Goal: Task Accomplishment & Management: Use online tool/utility

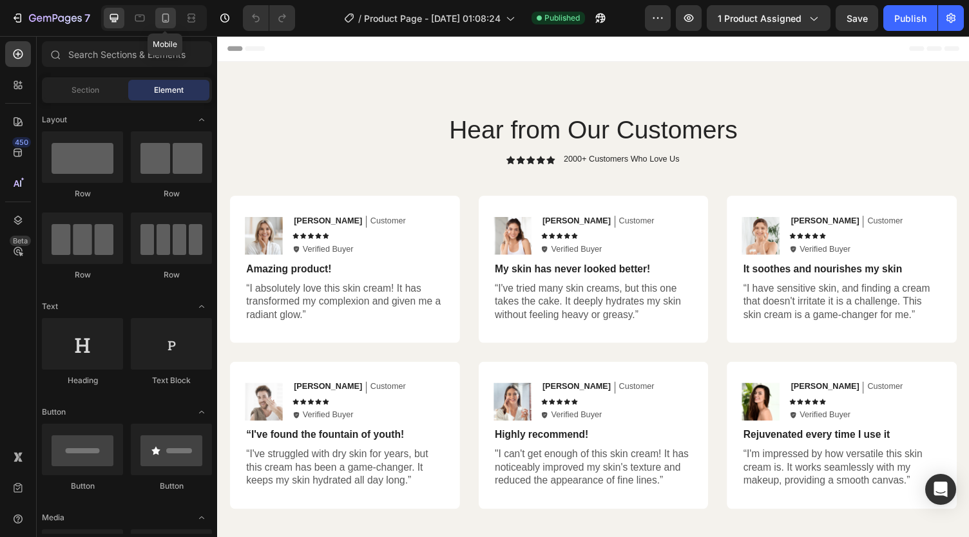
click at [164, 24] on icon at bounding box center [165, 18] width 13 height 13
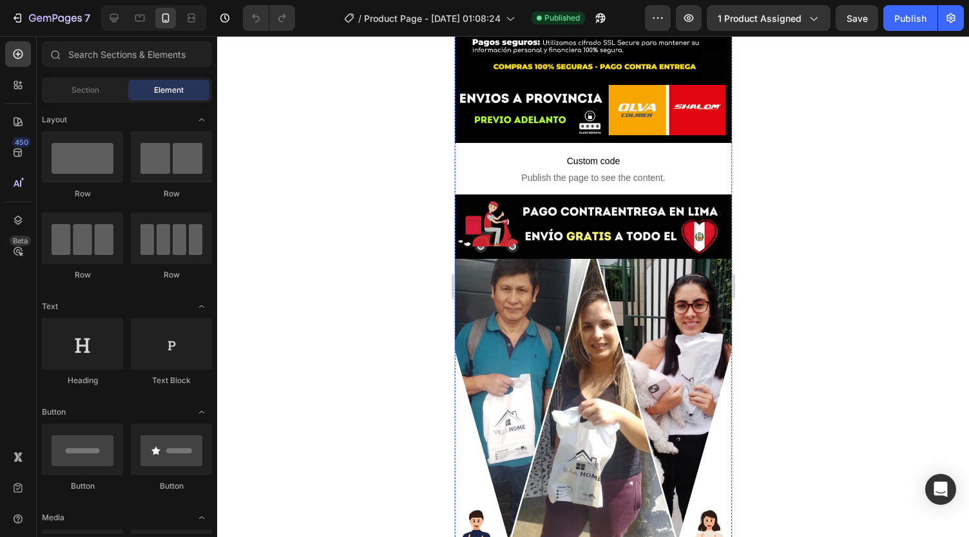
scroll to position [4628, 0]
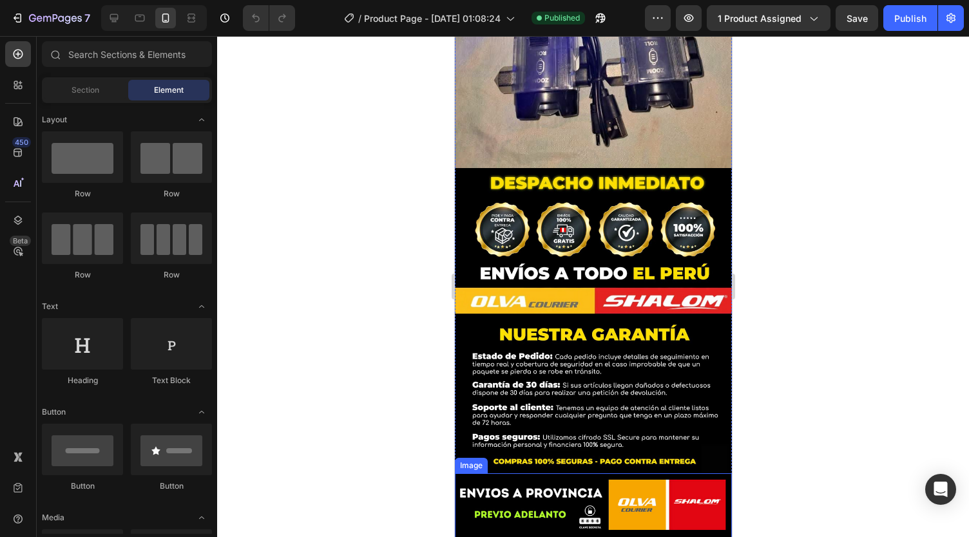
click at [537, 474] on img at bounding box center [592, 506] width 277 height 64
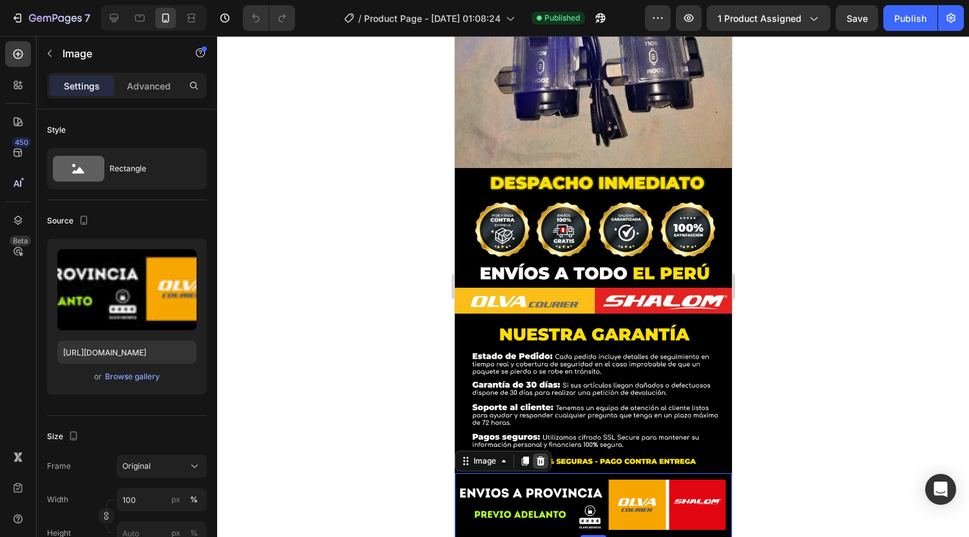
click at [538, 457] on icon at bounding box center [540, 461] width 8 height 9
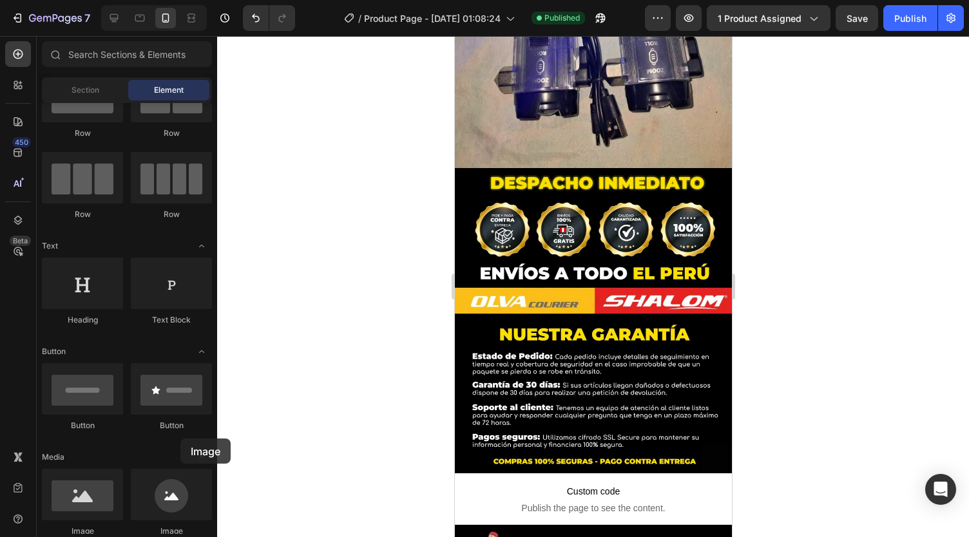
scroll to position [4765, 0]
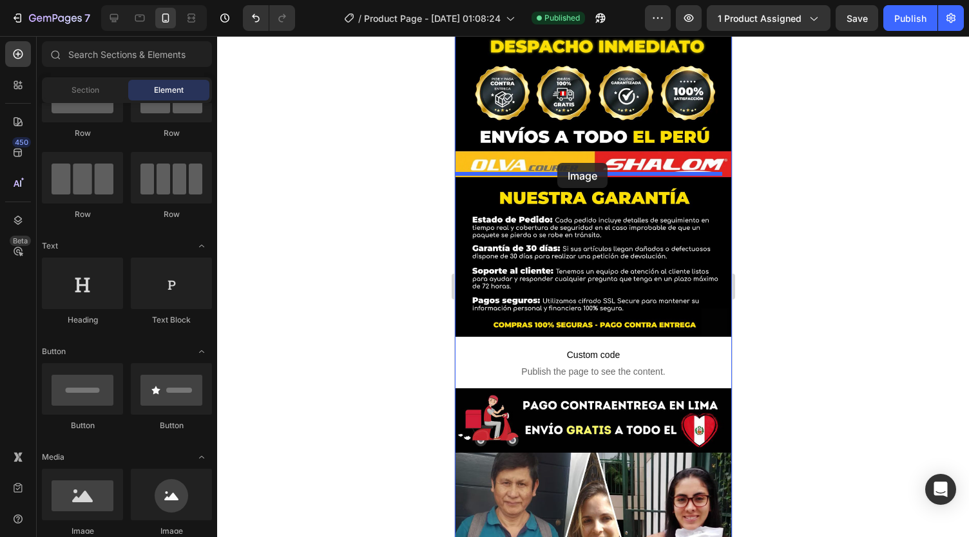
drag, startPoint x: 542, startPoint y: 530, endPoint x: 557, endPoint y: 163, distance: 367.5
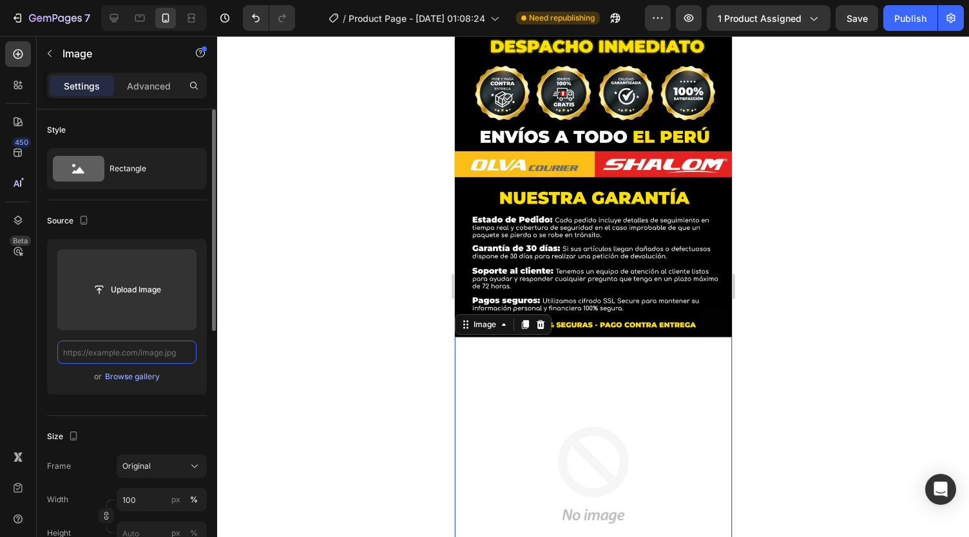
scroll to position [0, 0]
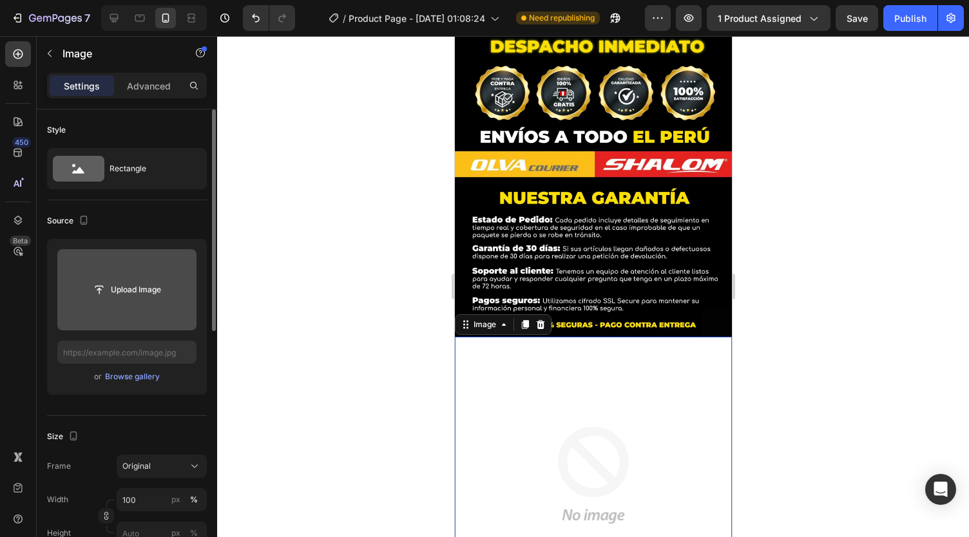
click at [160, 298] on input "file" at bounding box center [126, 290] width 89 height 22
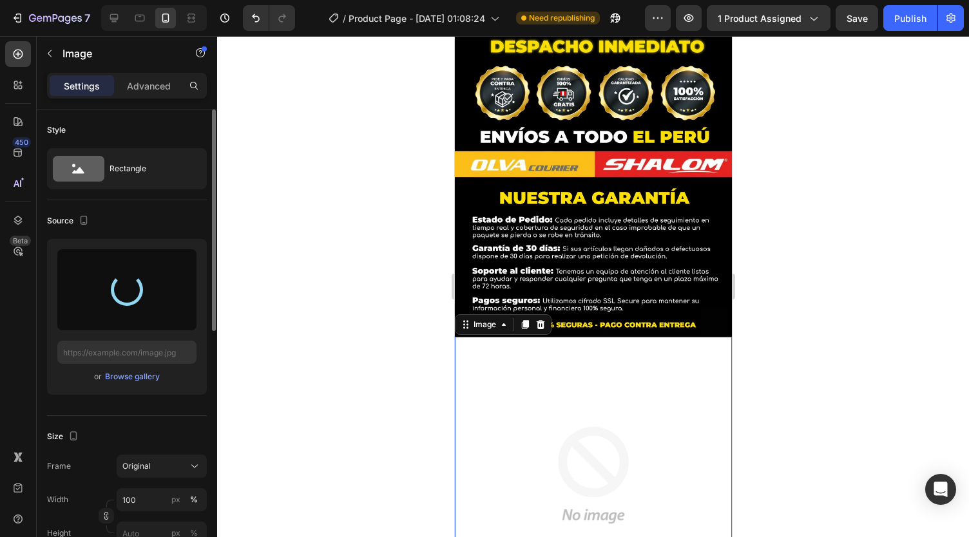
type input "[URL][DOMAIN_NAME]"
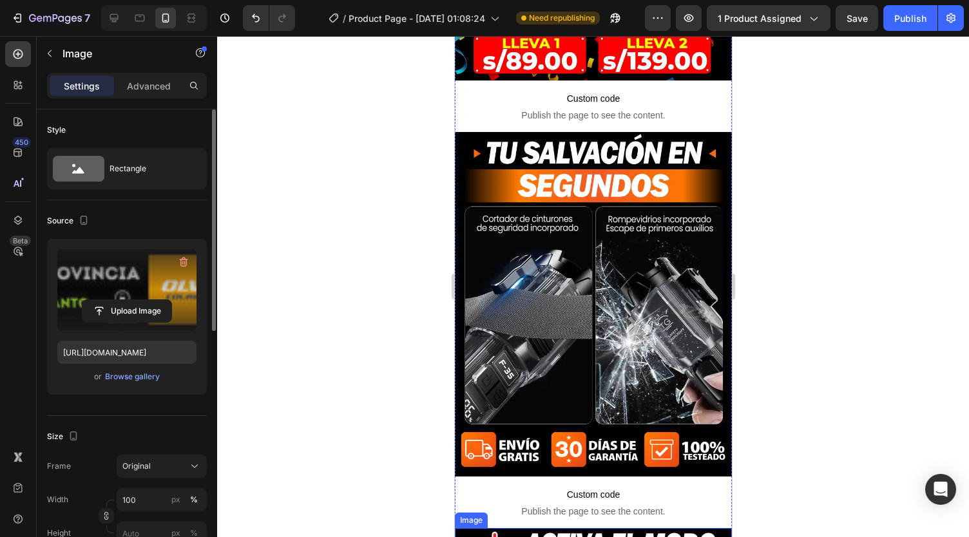
scroll to position [984, 0]
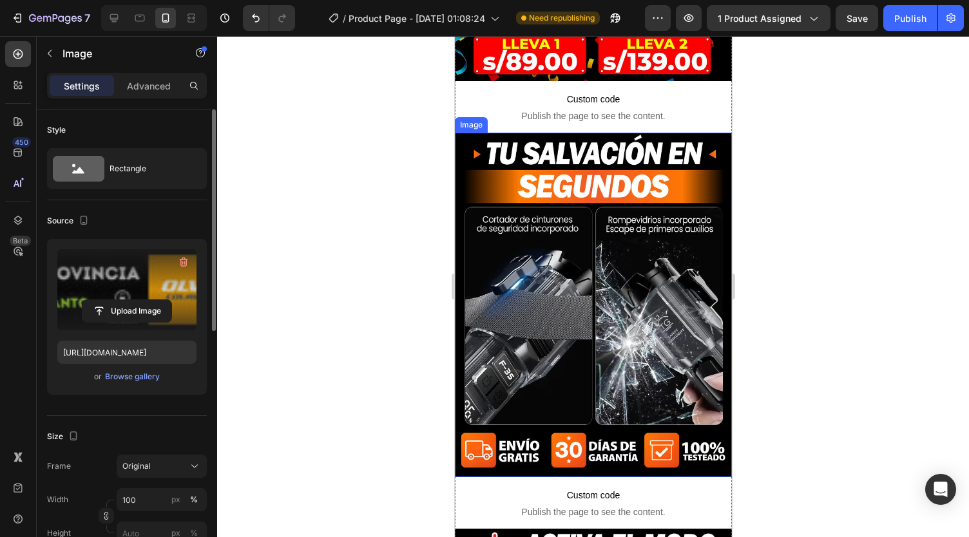
click at [588, 324] on img at bounding box center [592, 305] width 277 height 345
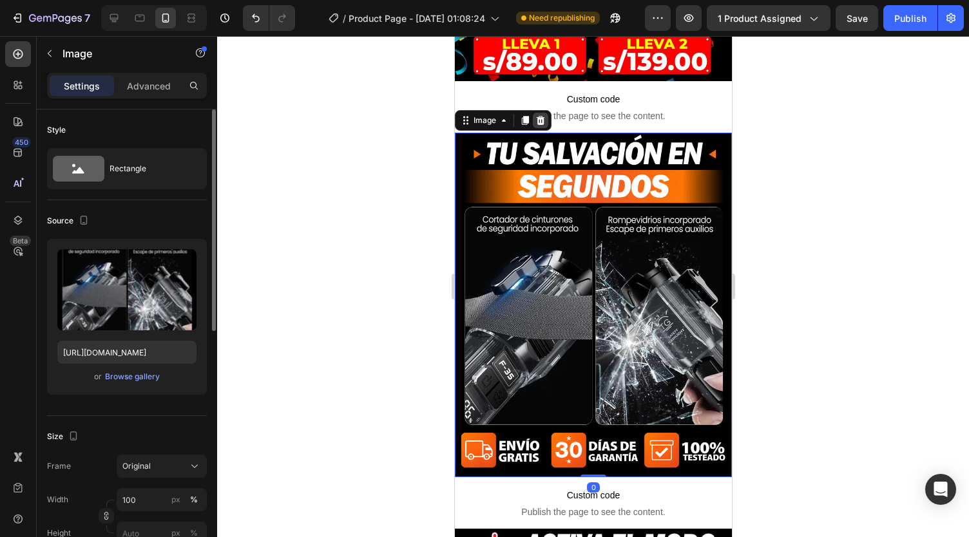
click at [536, 115] on icon at bounding box center [540, 120] width 10 height 10
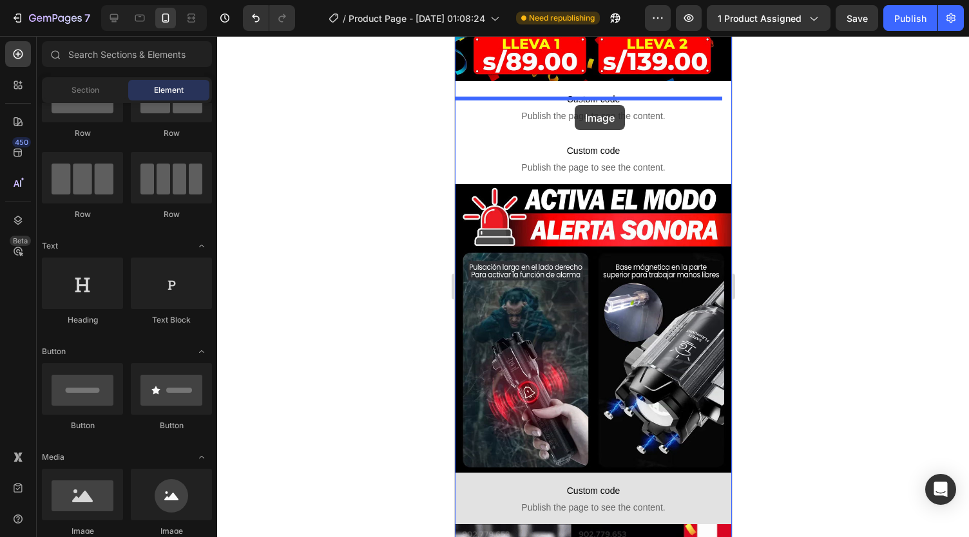
drag, startPoint x: 534, startPoint y: 539, endPoint x: 574, endPoint y: 105, distance: 435.4
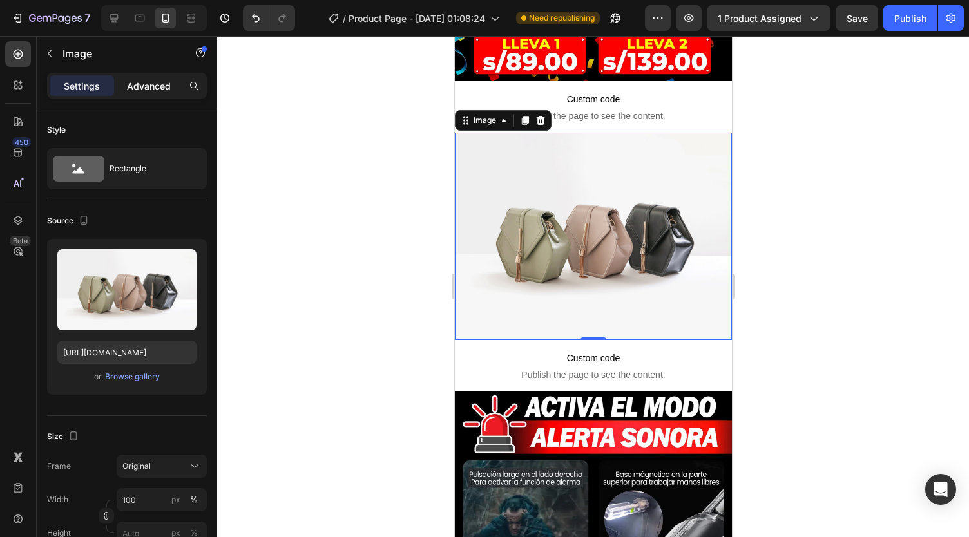
click at [162, 85] on p "Advanced" at bounding box center [149, 86] width 44 height 14
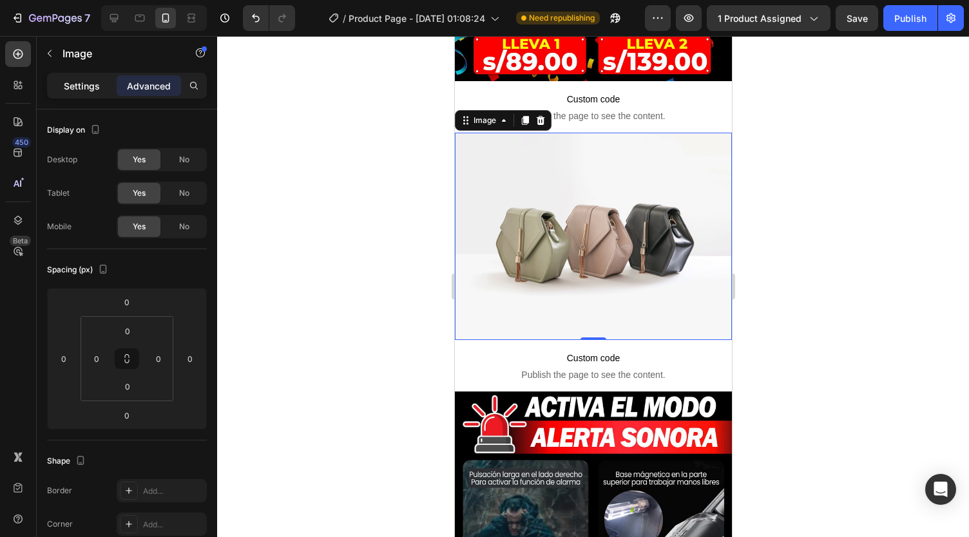
click at [94, 90] on p "Settings" at bounding box center [82, 86] width 36 height 14
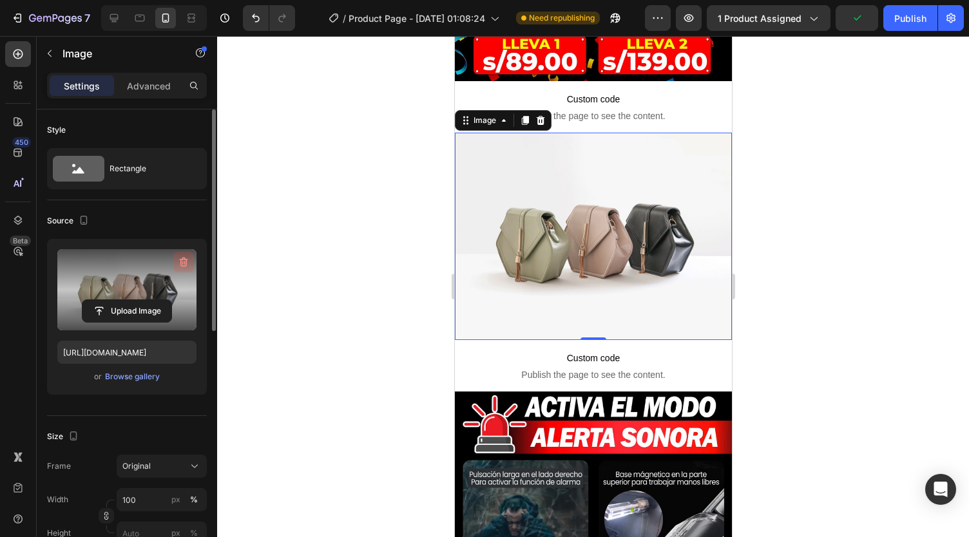
click at [186, 262] on icon "button" at bounding box center [184, 263] width 8 height 10
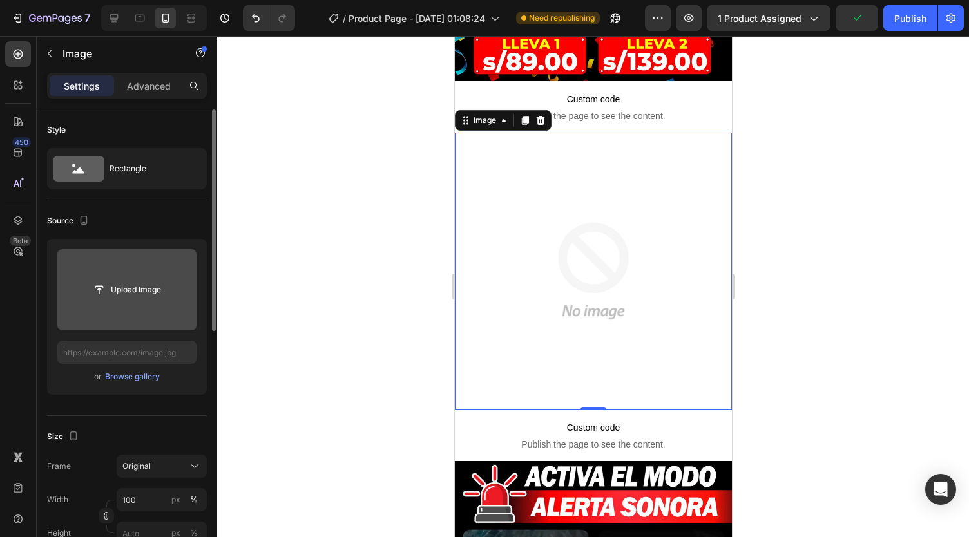
click at [139, 294] on input "file" at bounding box center [126, 290] width 89 height 22
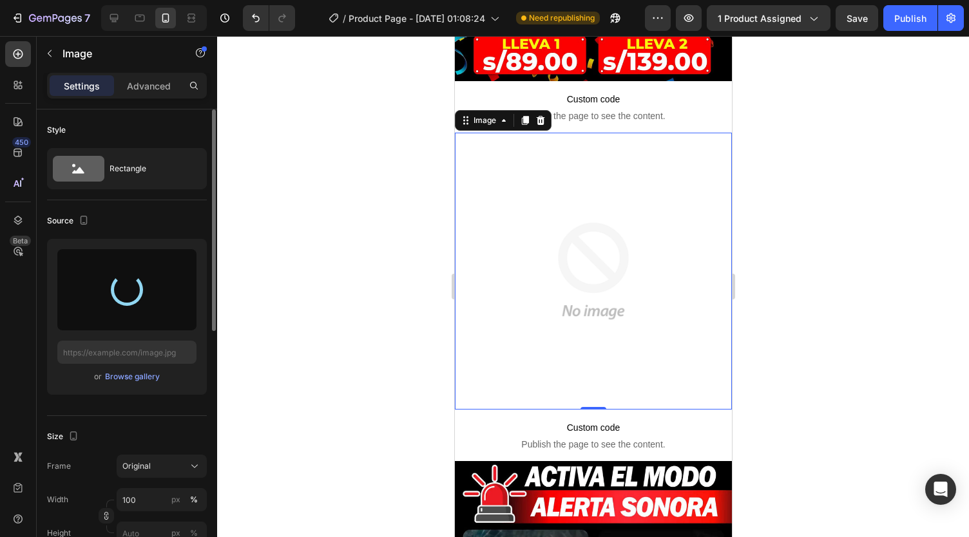
type input "[URL][DOMAIN_NAME]"
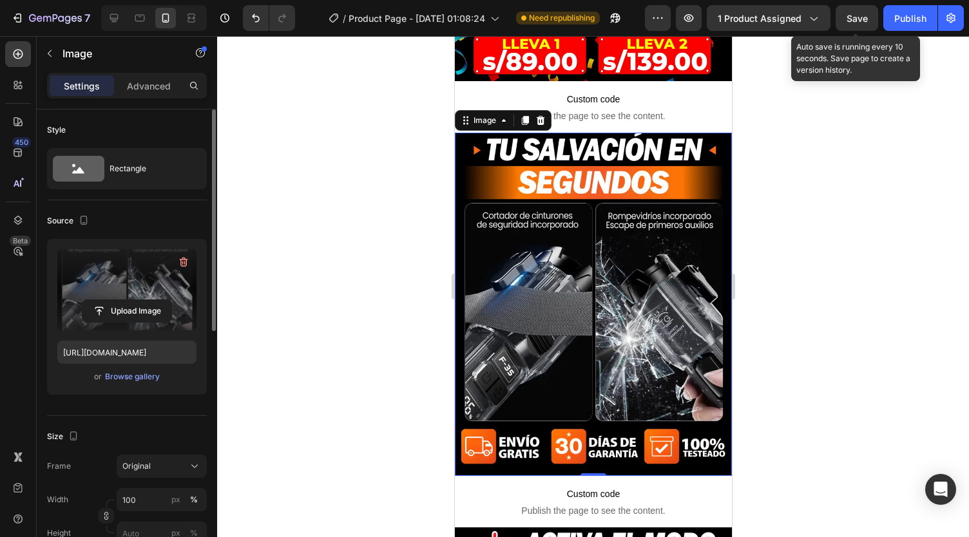
click at [857, 19] on span "Save" at bounding box center [857, 18] width 21 height 11
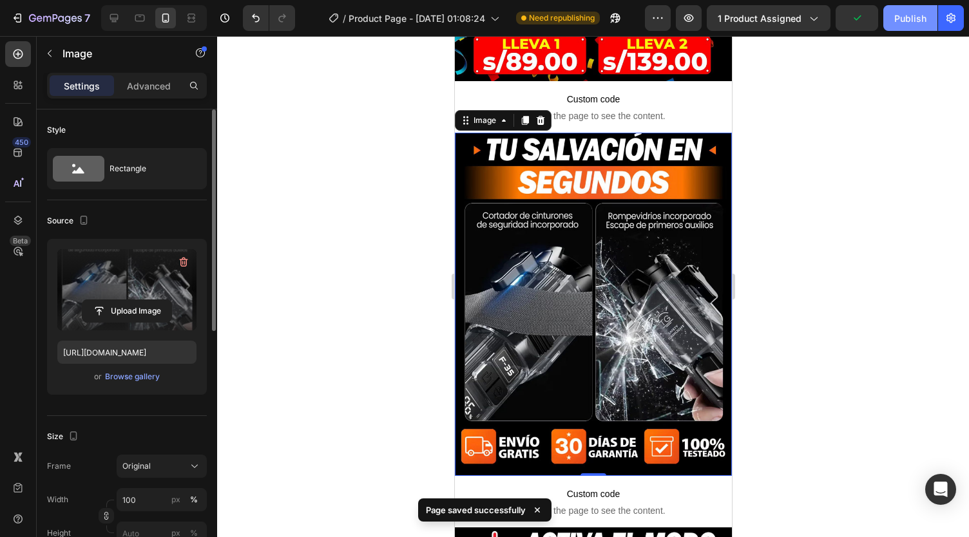
click at [915, 20] on div "Publish" at bounding box center [910, 19] width 32 height 14
